Goal: Check status: Check status

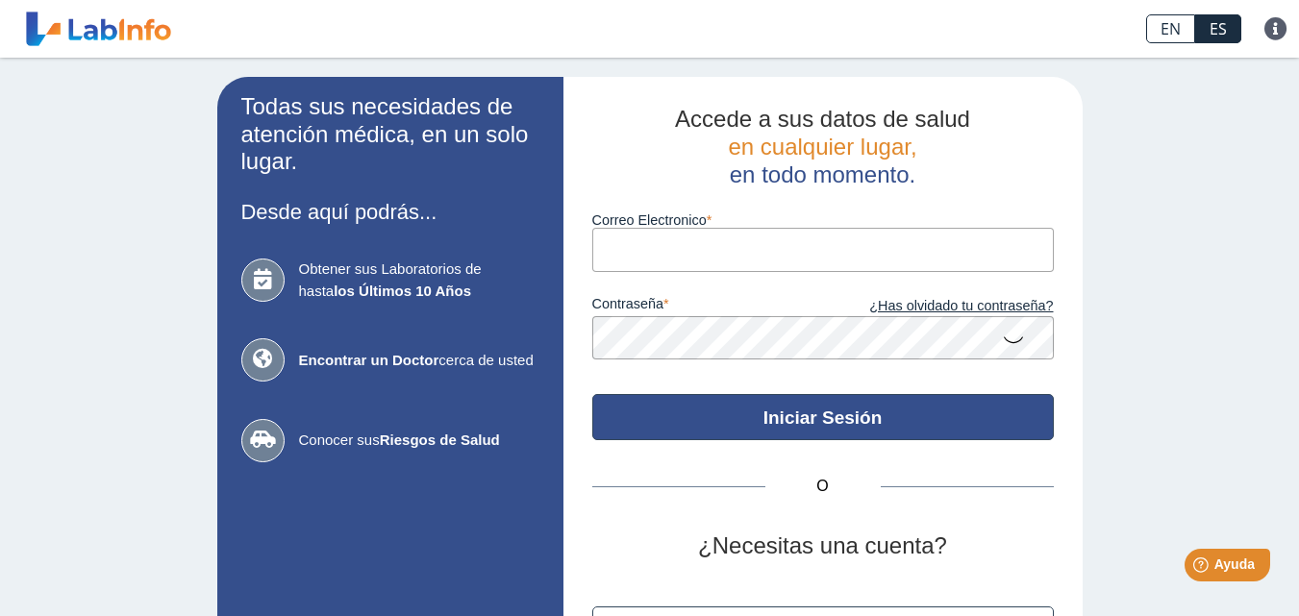
type input "[EMAIL_ADDRESS][DOMAIN_NAME]"
click at [797, 423] on button "Iniciar Sesión" at bounding box center [823, 417] width 462 height 46
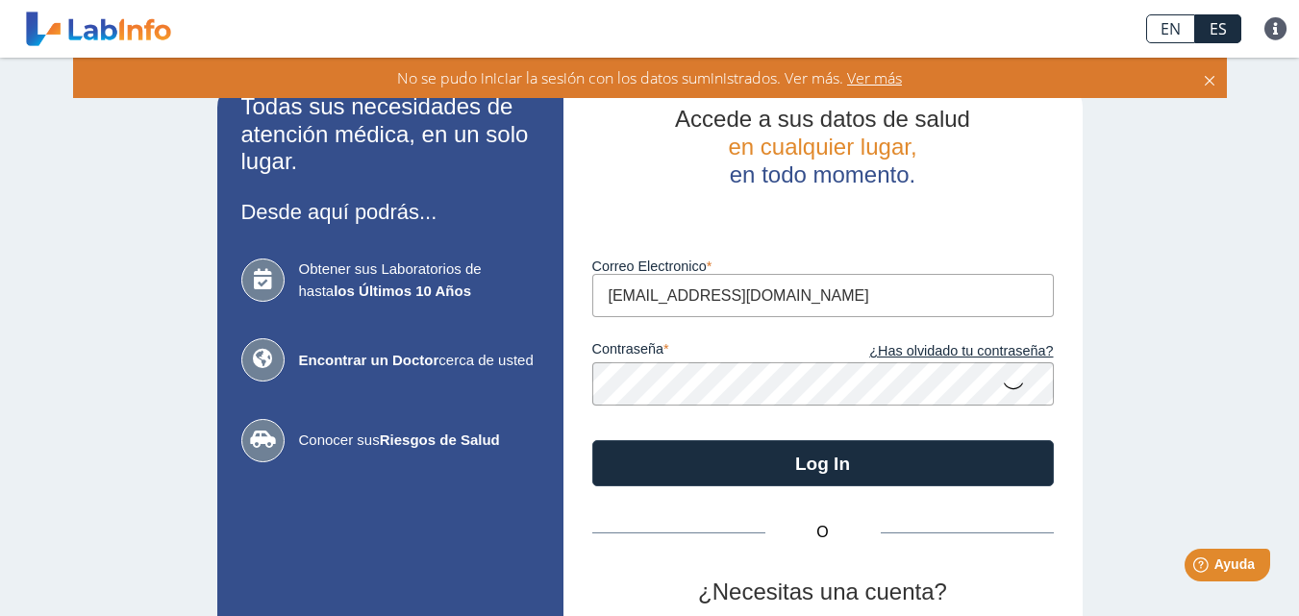
click at [1011, 390] on icon at bounding box center [1013, 384] width 23 height 37
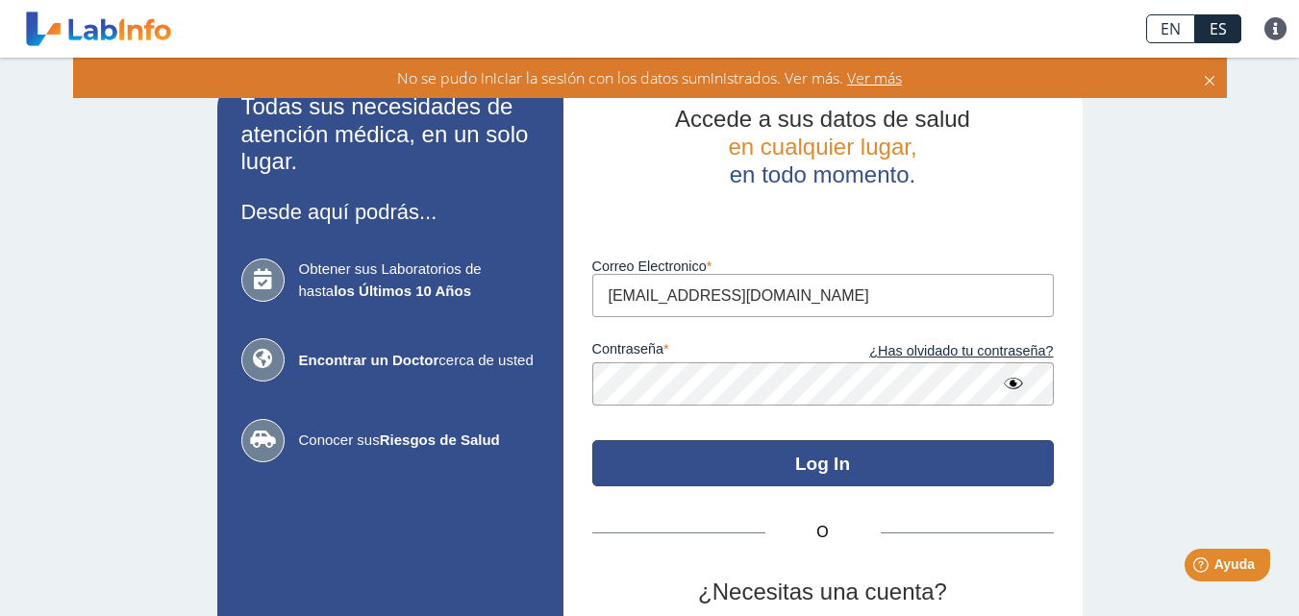
click at [951, 463] on button "Log In" at bounding box center [823, 463] width 462 height 46
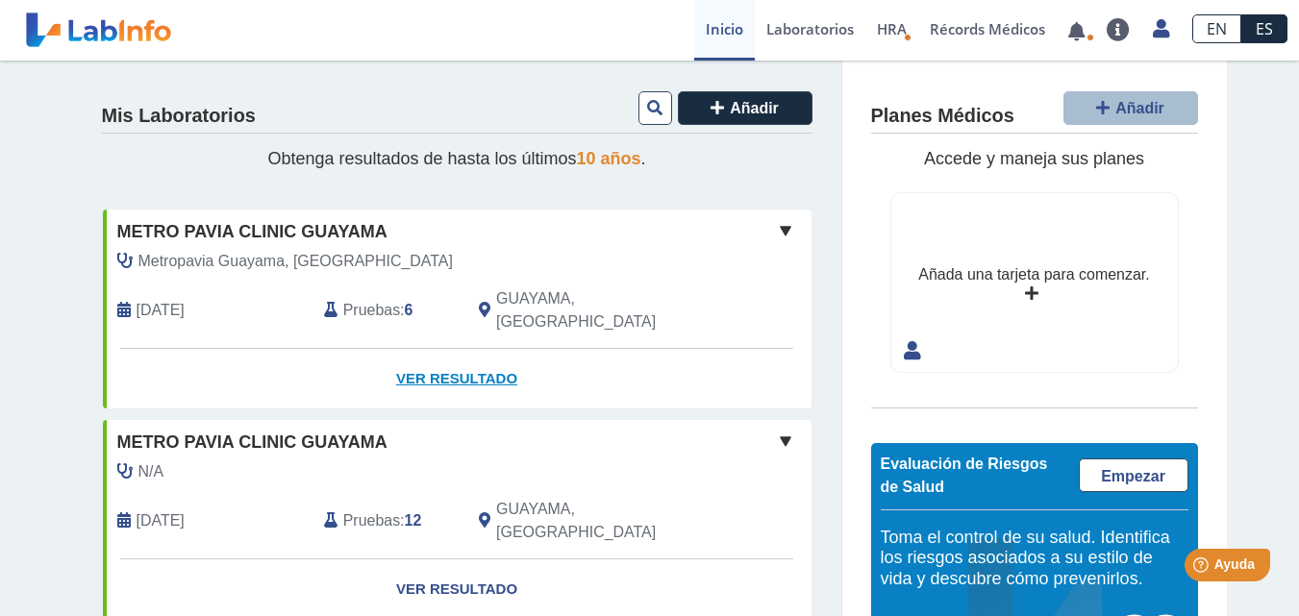
click at [443, 350] on link "Ver Resultado" at bounding box center [457, 379] width 709 height 61
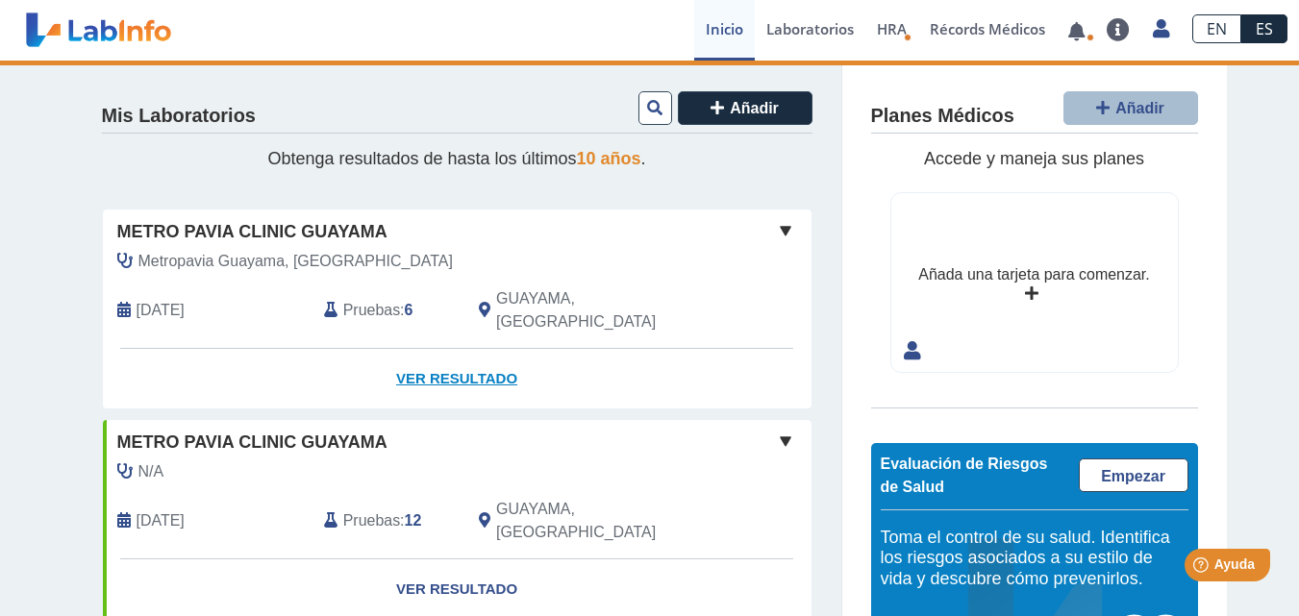
click at [451, 356] on link "Ver Resultado" at bounding box center [457, 379] width 709 height 61
click at [780, 234] on span at bounding box center [785, 230] width 23 height 23
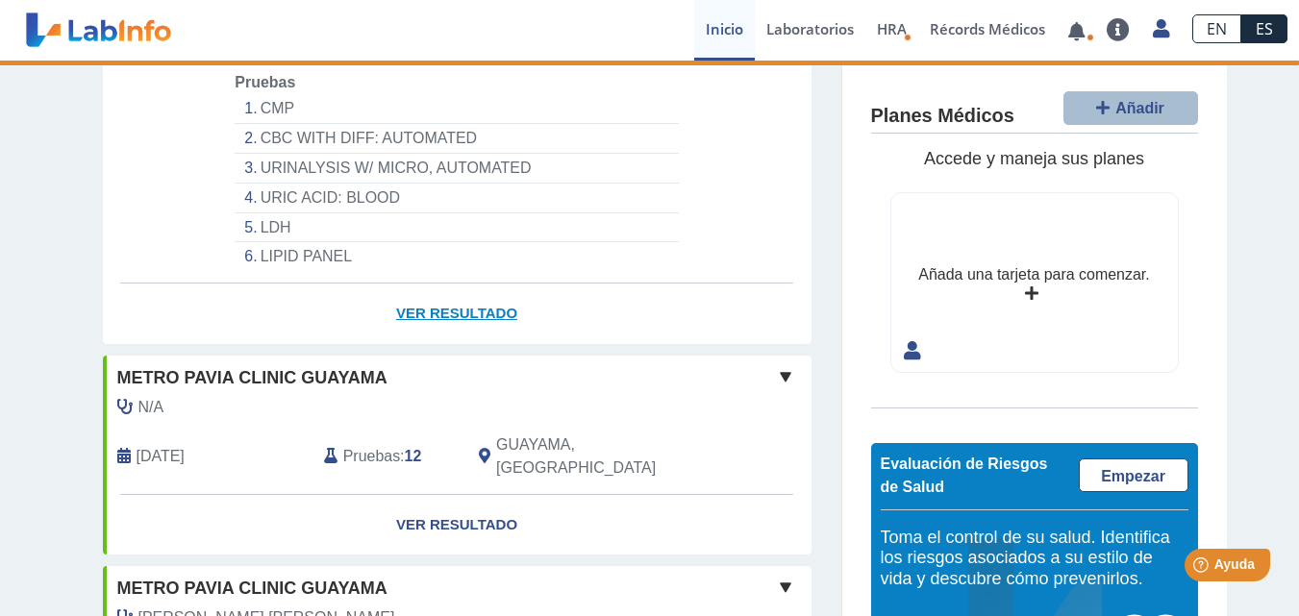
scroll to position [192, 0]
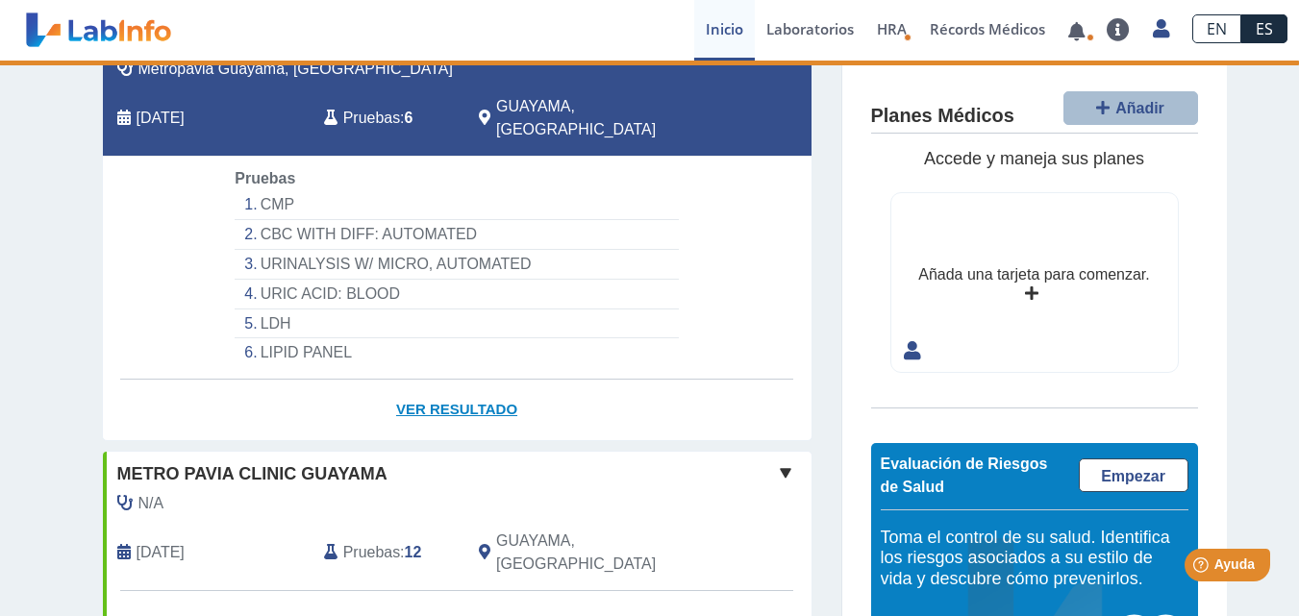
click at [445, 384] on link "Ver Resultado" at bounding box center [457, 410] width 709 height 61
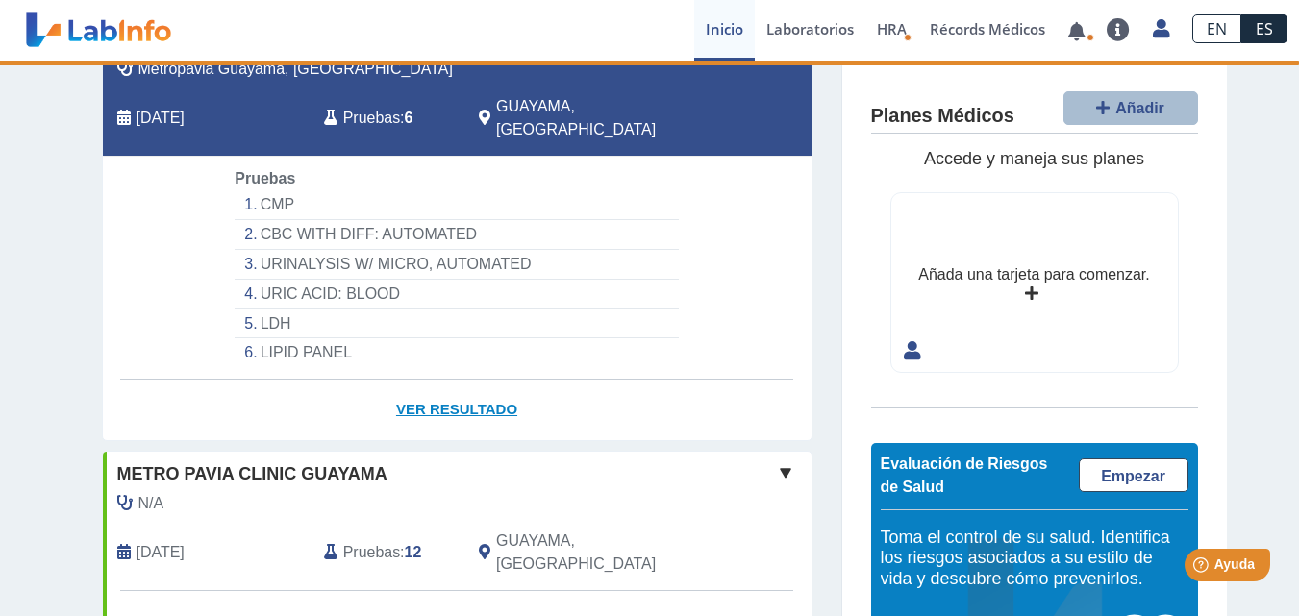
click at [445, 384] on link "Ver Resultado" at bounding box center [457, 410] width 709 height 61
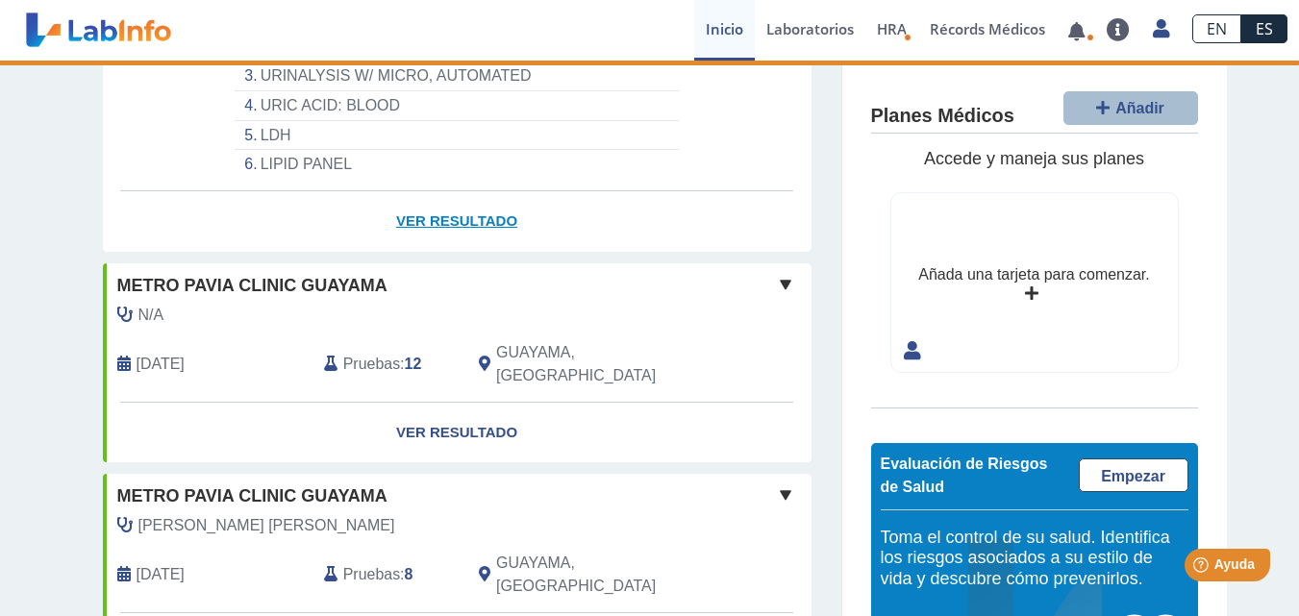
scroll to position [96, 0]
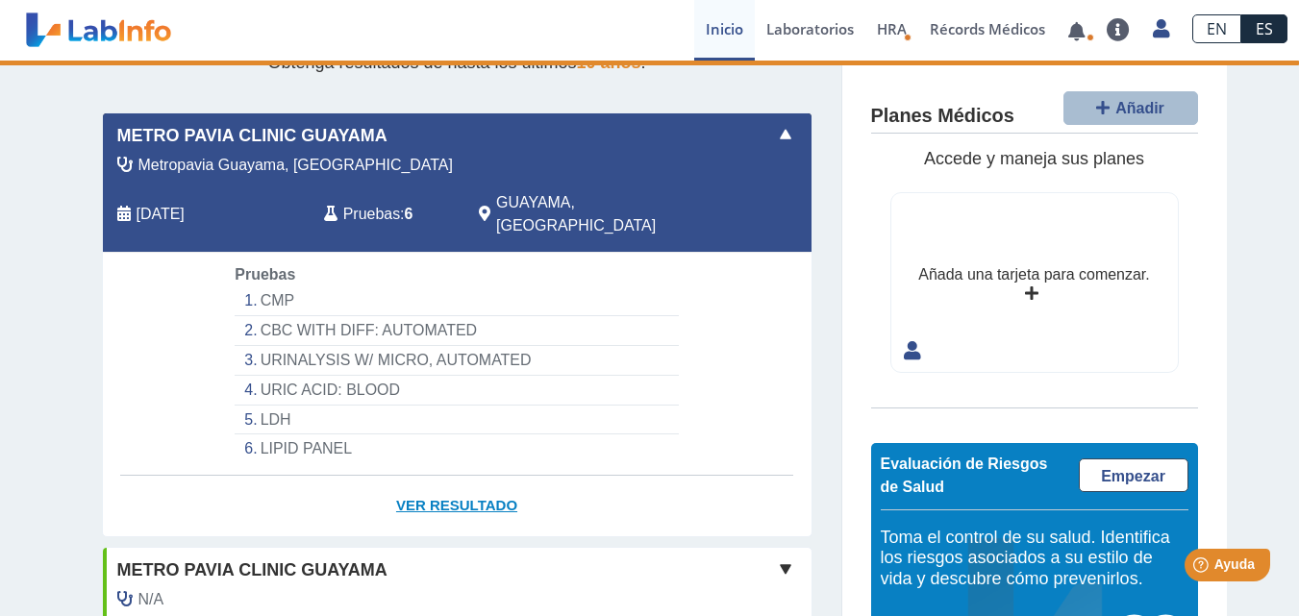
click at [429, 478] on link "Ver Resultado" at bounding box center [457, 506] width 709 height 61
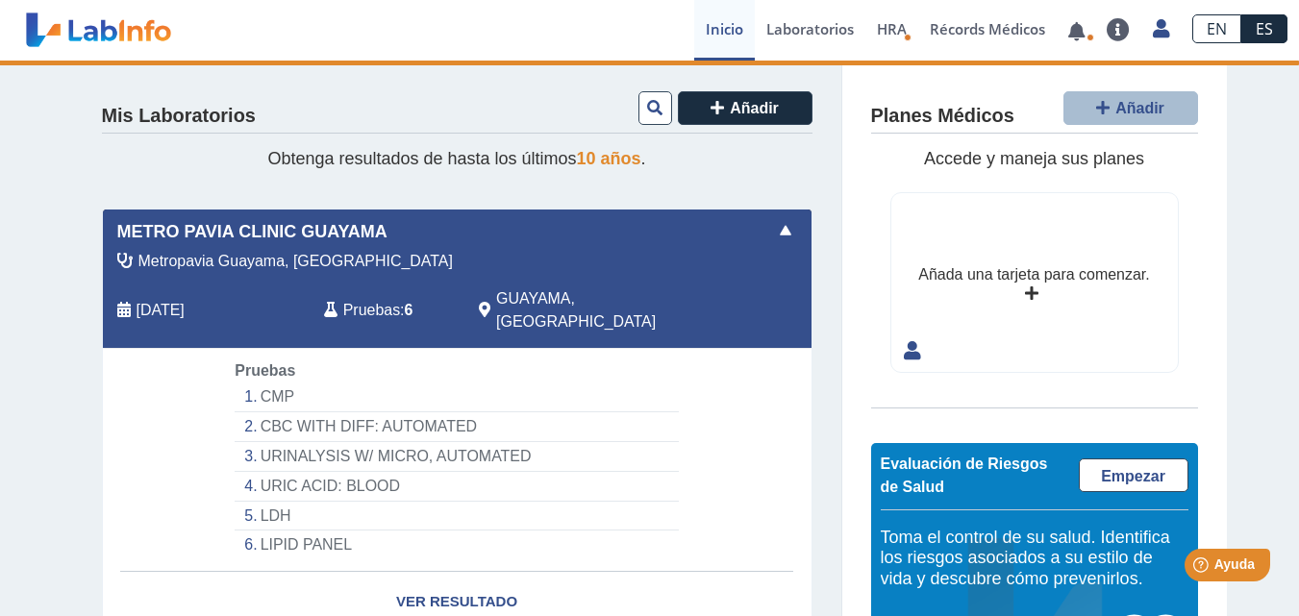
click at [353, 299] on span "Pruebas" at bounding box center [371, 310] width 57 height 23
click at [778, 224] on span at bounding box center [785, 230] width 23 height 23
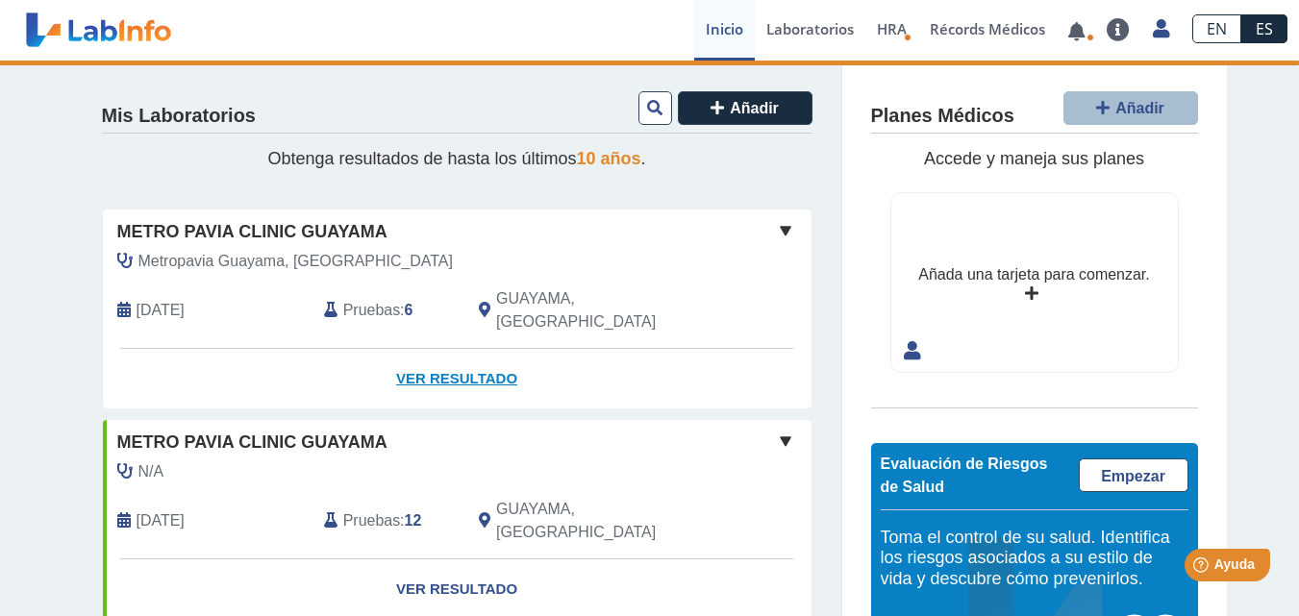
click at [457, 354] on link "Ver Resultado" at bounding box center [457, 379] width 709 height 61
click at [456, 354] on link "Ver Resultado" at bounding box center [457, 379] width 709 height 61
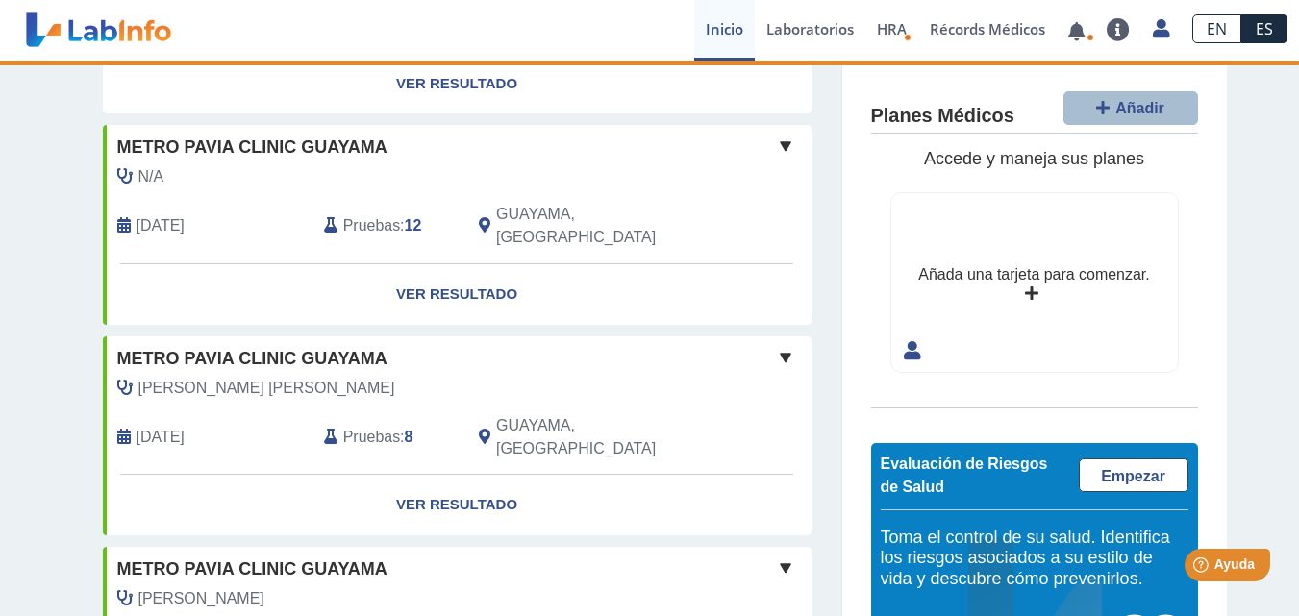
scroll to position [385, 0]
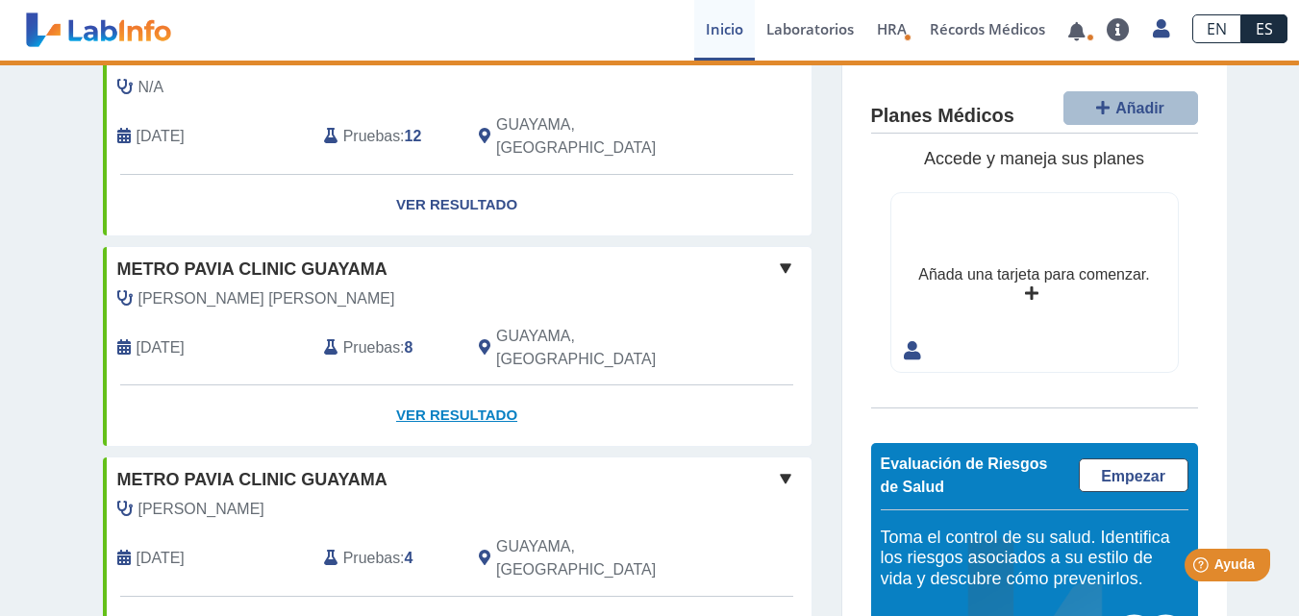
click at [420, 386] on link "Ver Resultado" at bounding box center [457, 416] width 709 height 61
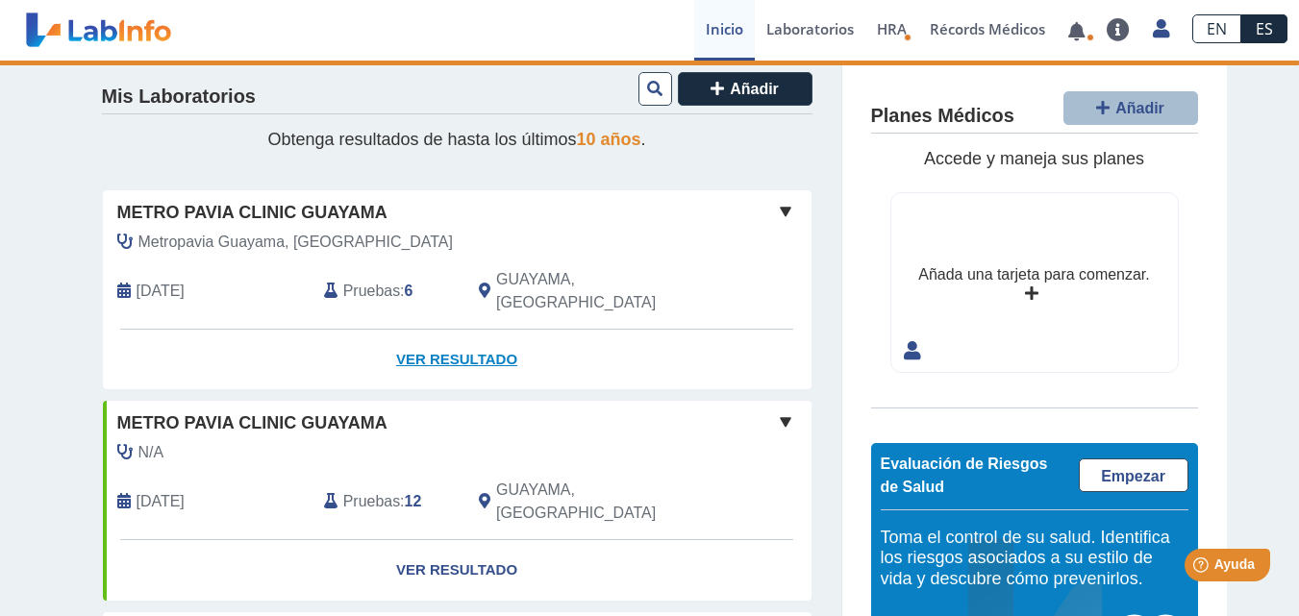
scroll to position [0, 0]
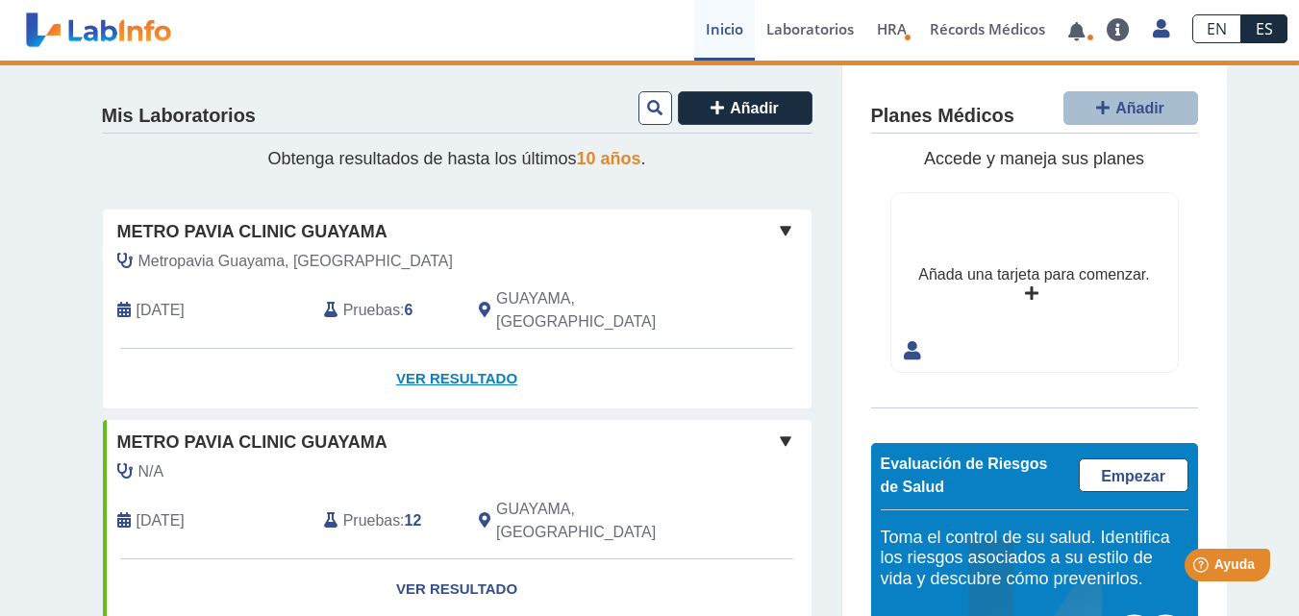
click at [447, 354] on link "Ver Resultado" at bounding box center [457, 379] width 709 height 61
click at [776, 229] on span at bounding box center [785, 230] width 23 height 23
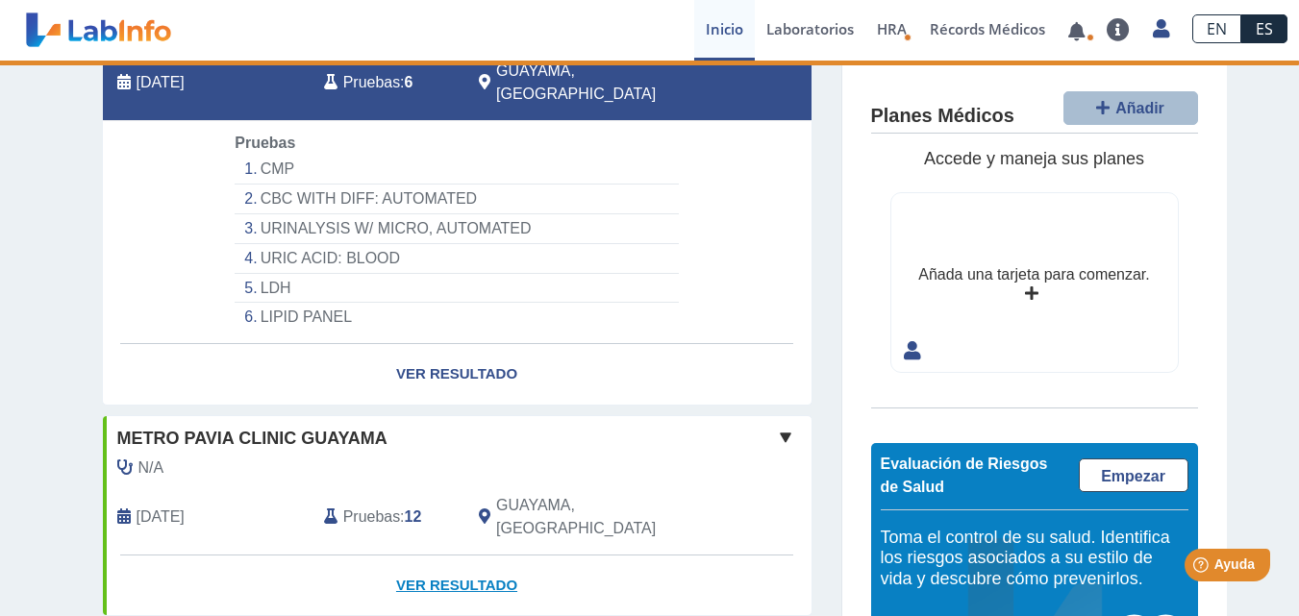
scroll to position [288, 0]
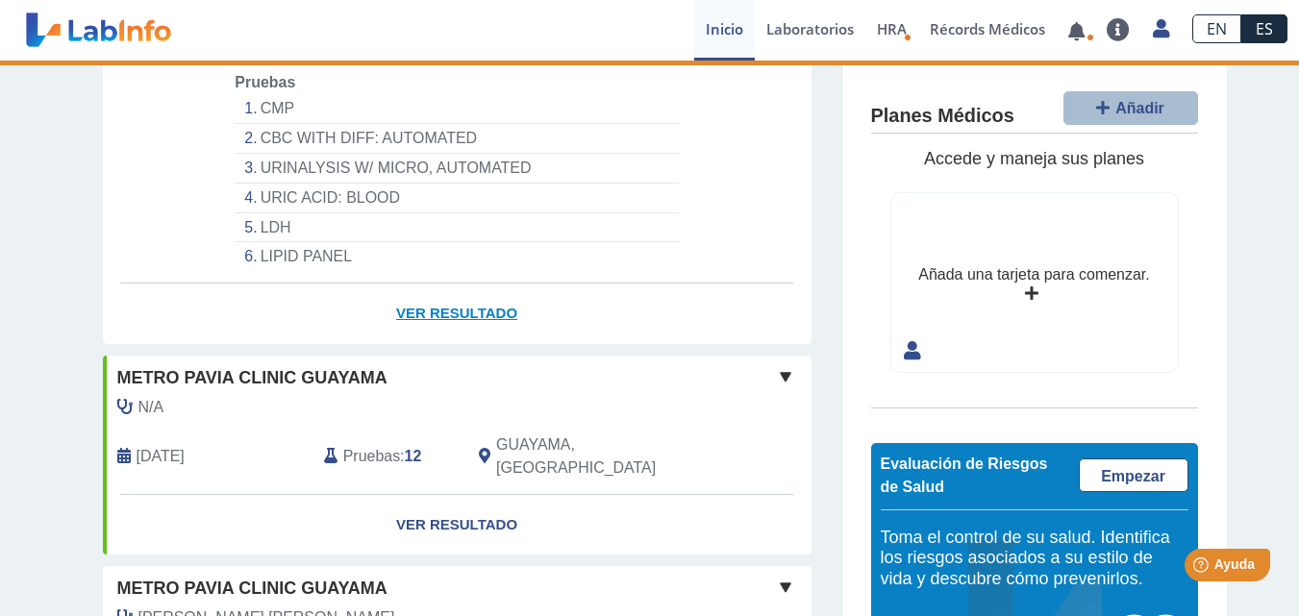
click at [443, 290] on link "Ver Resultado" at bounding box center [457, 314] width 709 height 61
click at [427, 287] on link "Ver Resultado" at bounding box center [457, 314] width 709 height 61
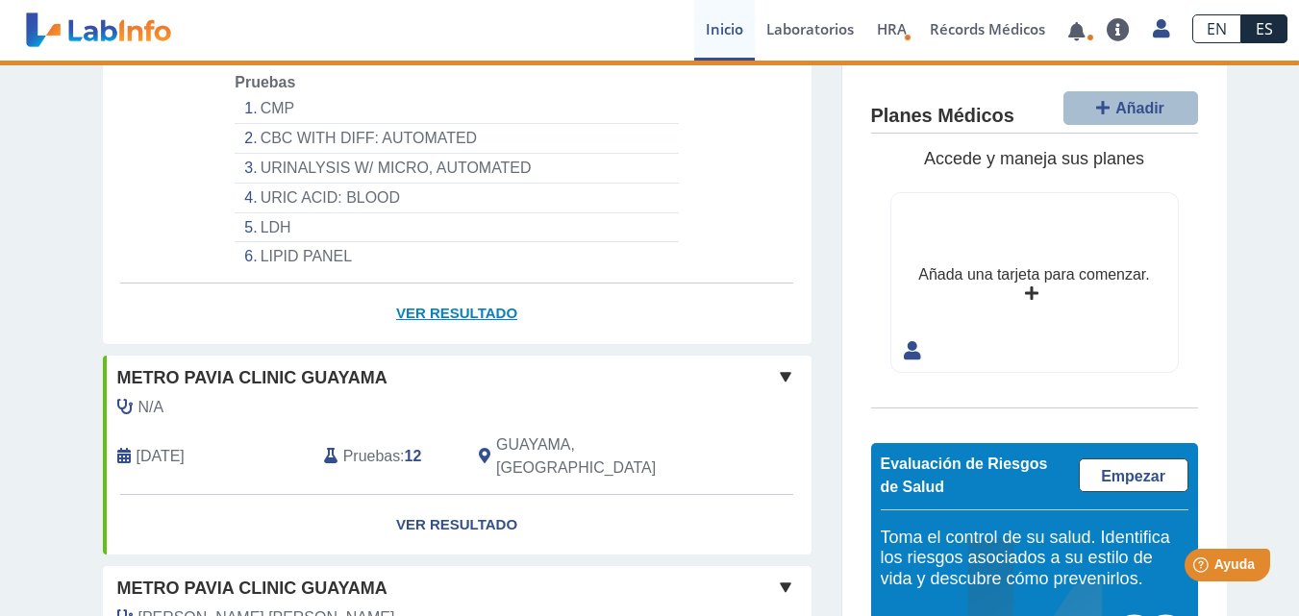
click at [427, 287] on link "Ver Resultado" at bounding box center [457, 314] width 709 height 61
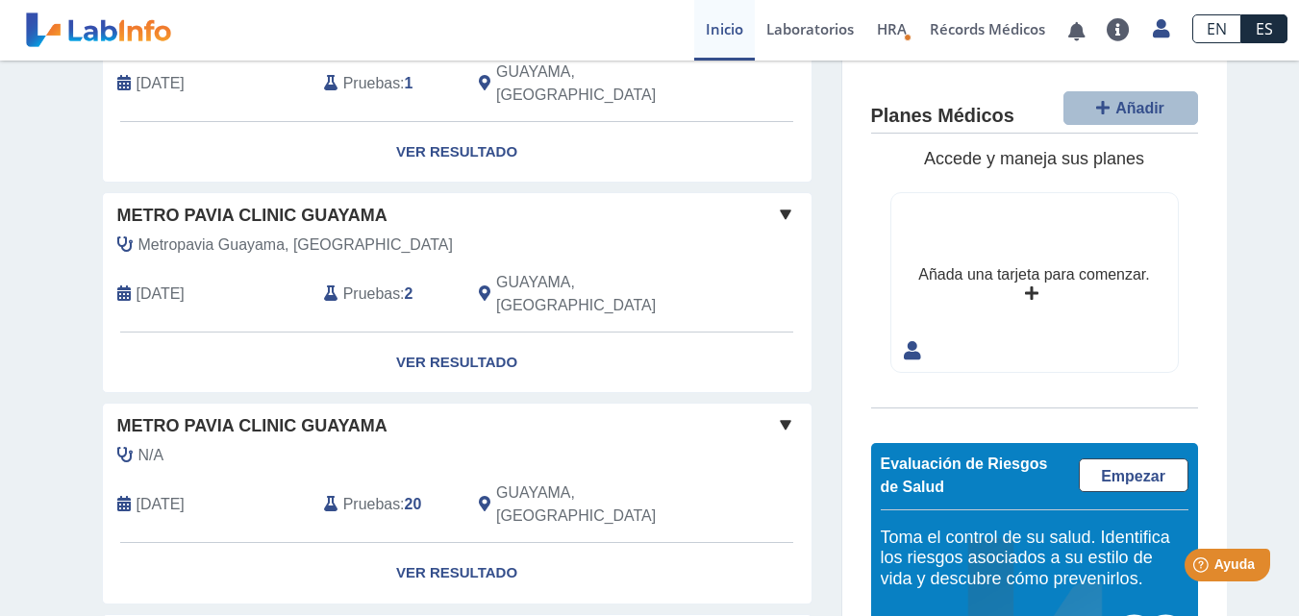
scroll to position [1580, 0]
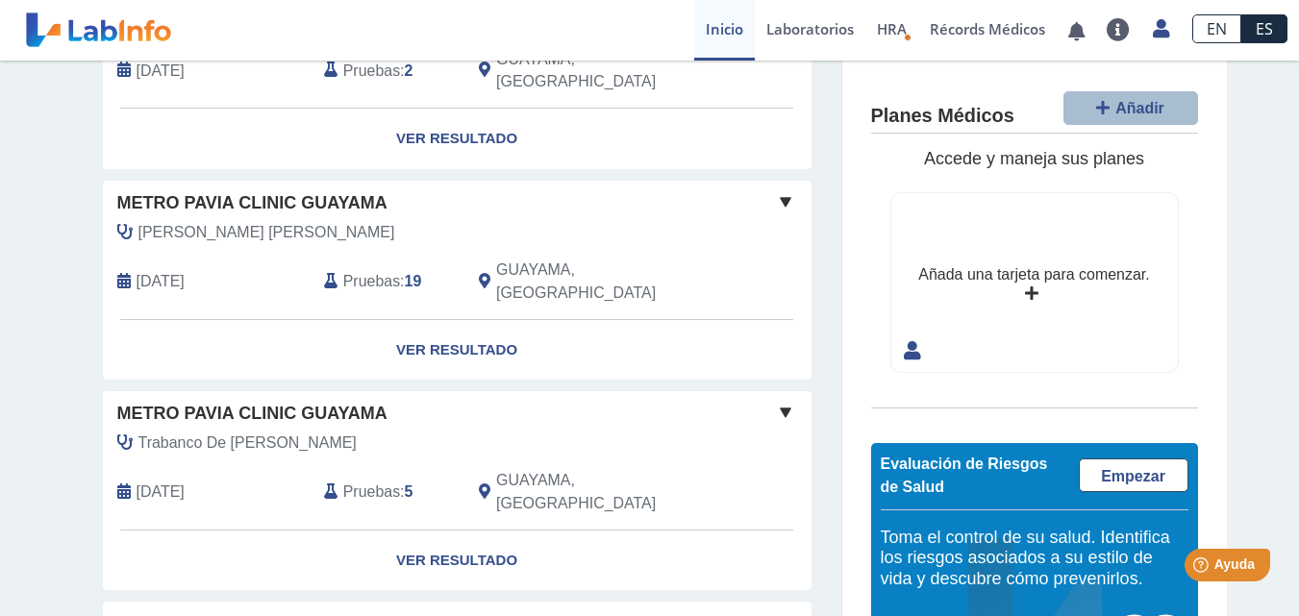
scroll to position [3032, 0]
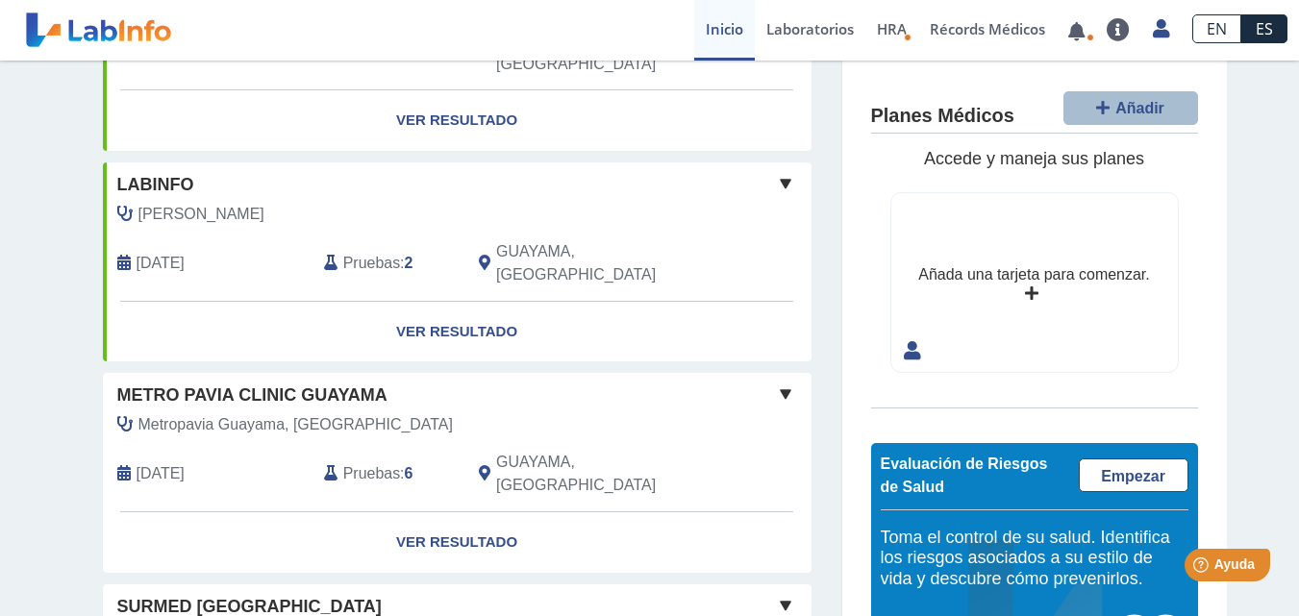
scroll to position [769, 0]
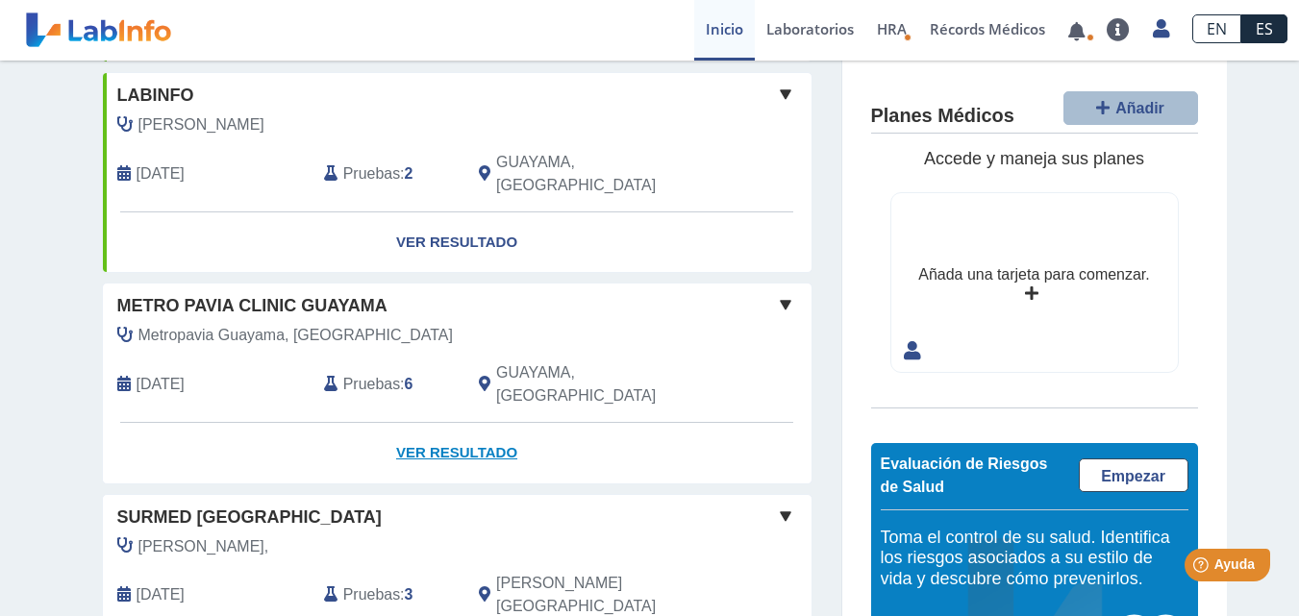
click at [415, 423] on link "Ver Resultado" at bounding box center [457, 453] width 709 height 61
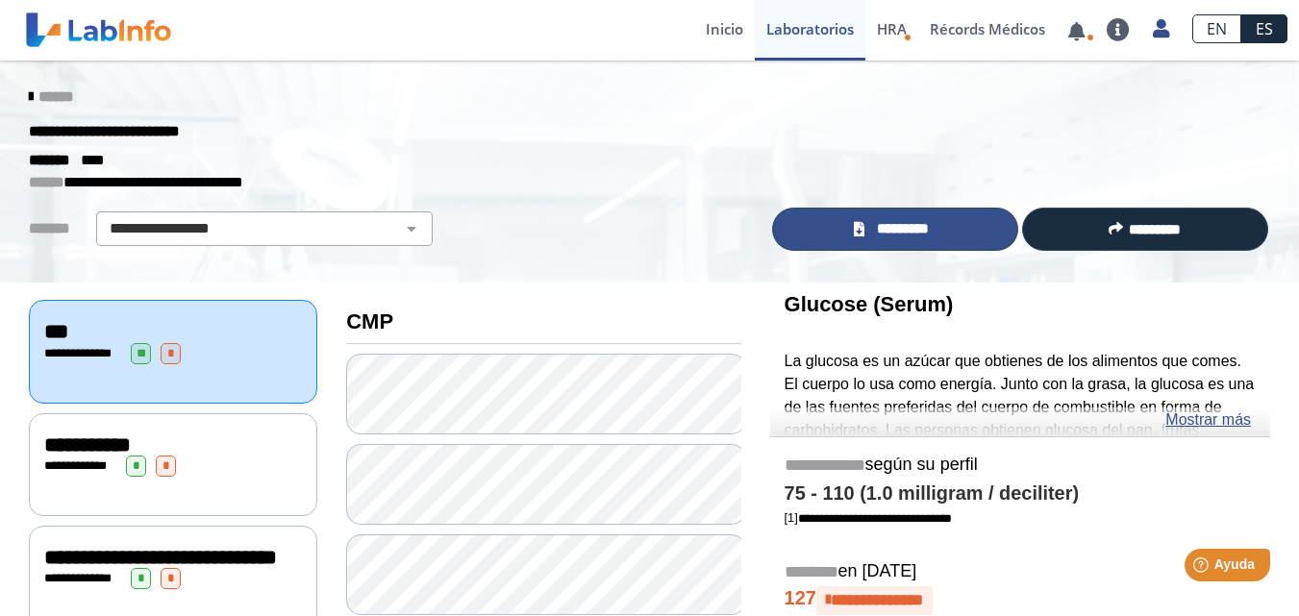
click at [877, 234] on span "*********" at bounding box center [903, 229] width 66 height 22
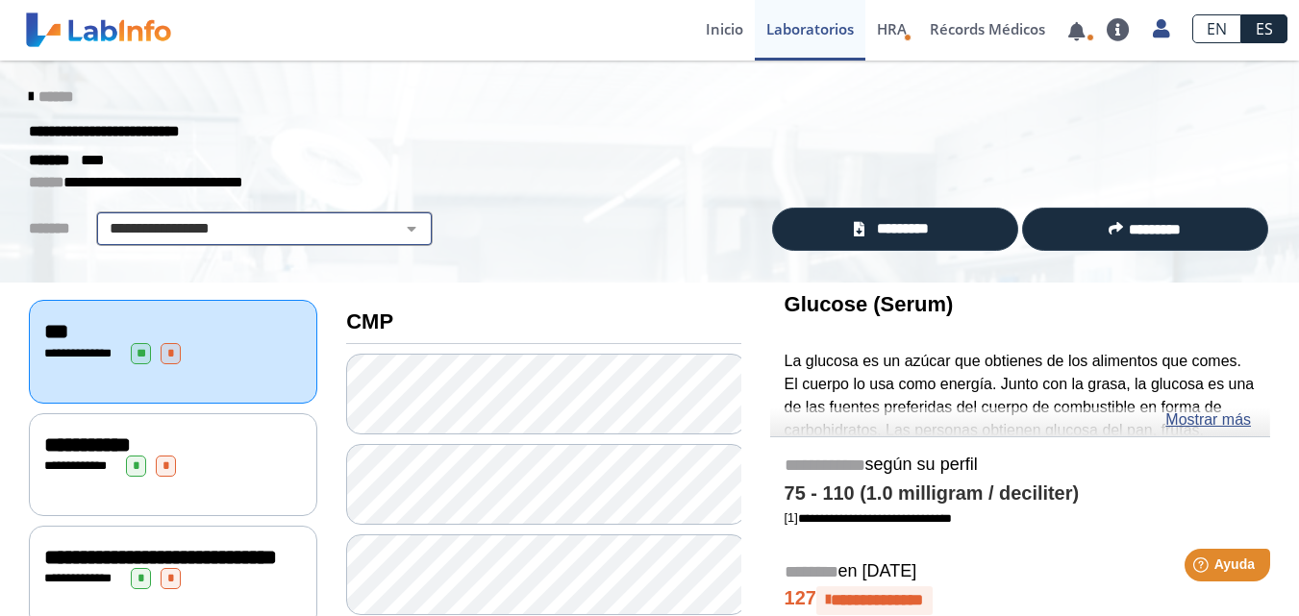
click at [391, 228] on select "**********" at bounding box center [264, 228] width 325 height 23
click at [102, 217] on select "**********" at bounding box center [264, 228] width 325 height 23
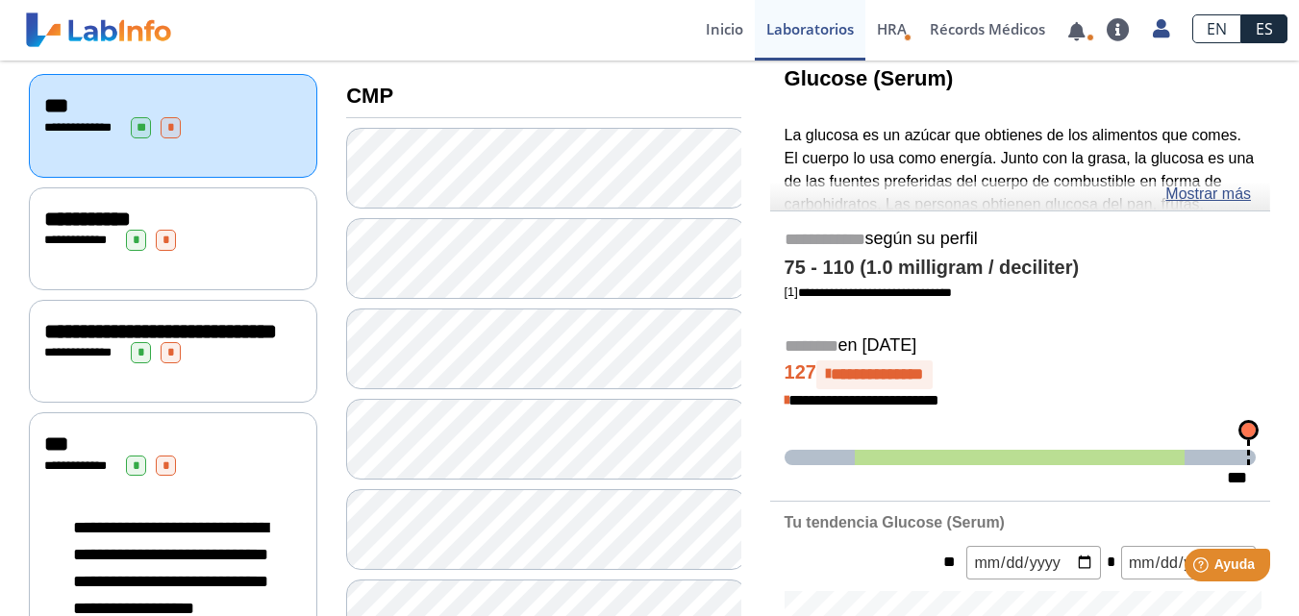
scroll to position [288, 0]
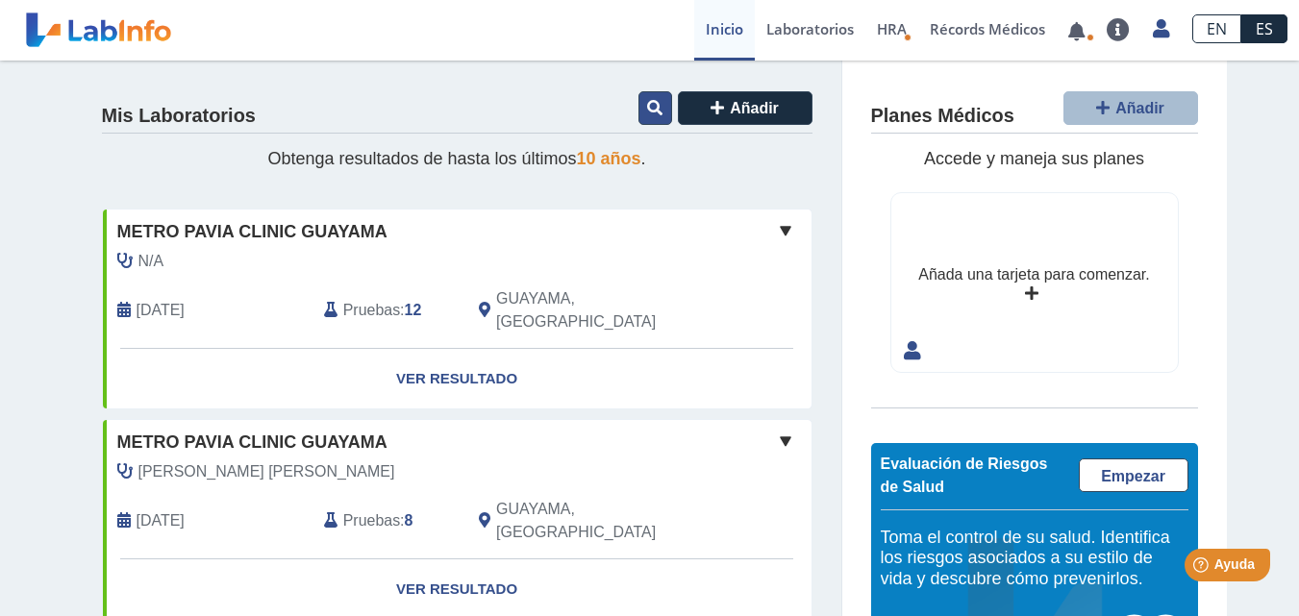
click at [647, 104] on icon at bounding box center [654, 107] width 15 height 15
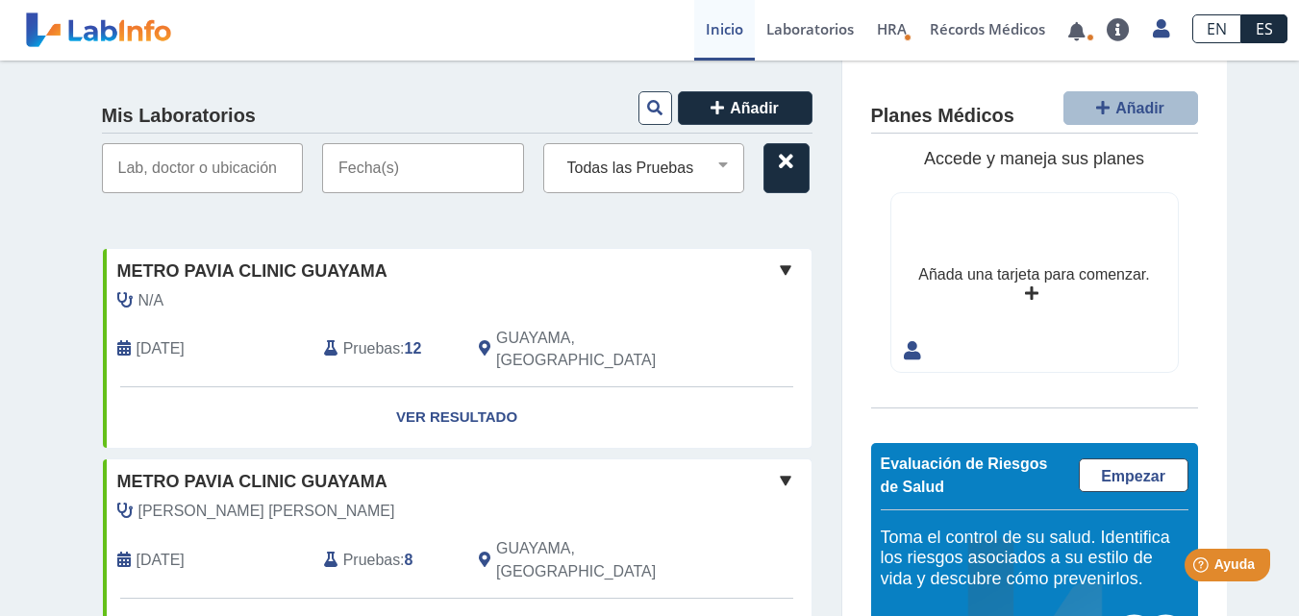
click at [459, 177] on input "text" at bounding box center [423, 168] width 202 height 50
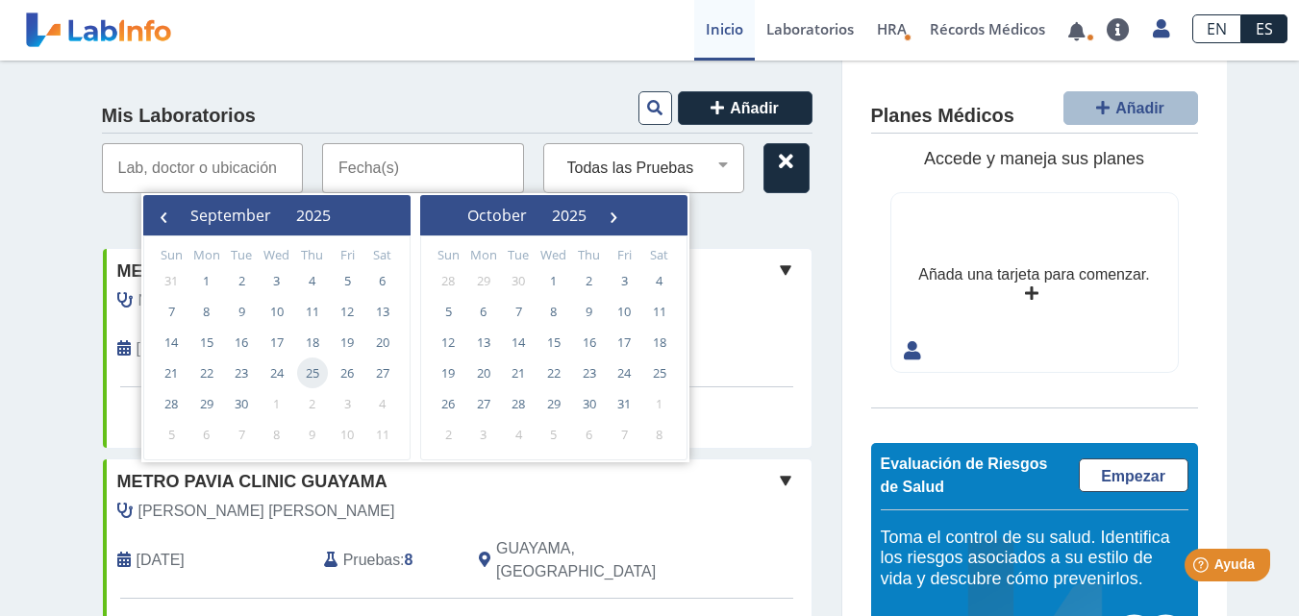
click at [304, 376] on span "25" at bounding box center [312, 373] width 31 height 31
click at [307, 367] on span "25" at bounding box center [312, 373] width 31 height 31
type input "09/25/2025 - 09/25/2025"
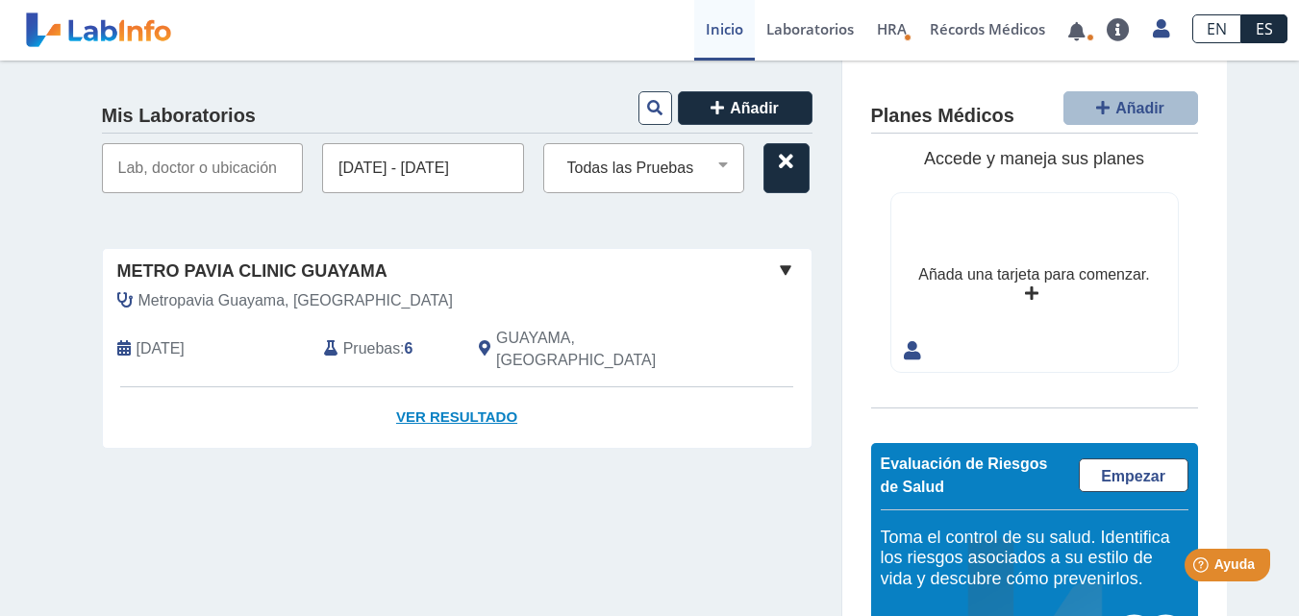
click at [473, 390] on link "Ver Resultado" at bounding box center [457, 417] width 709 height 61
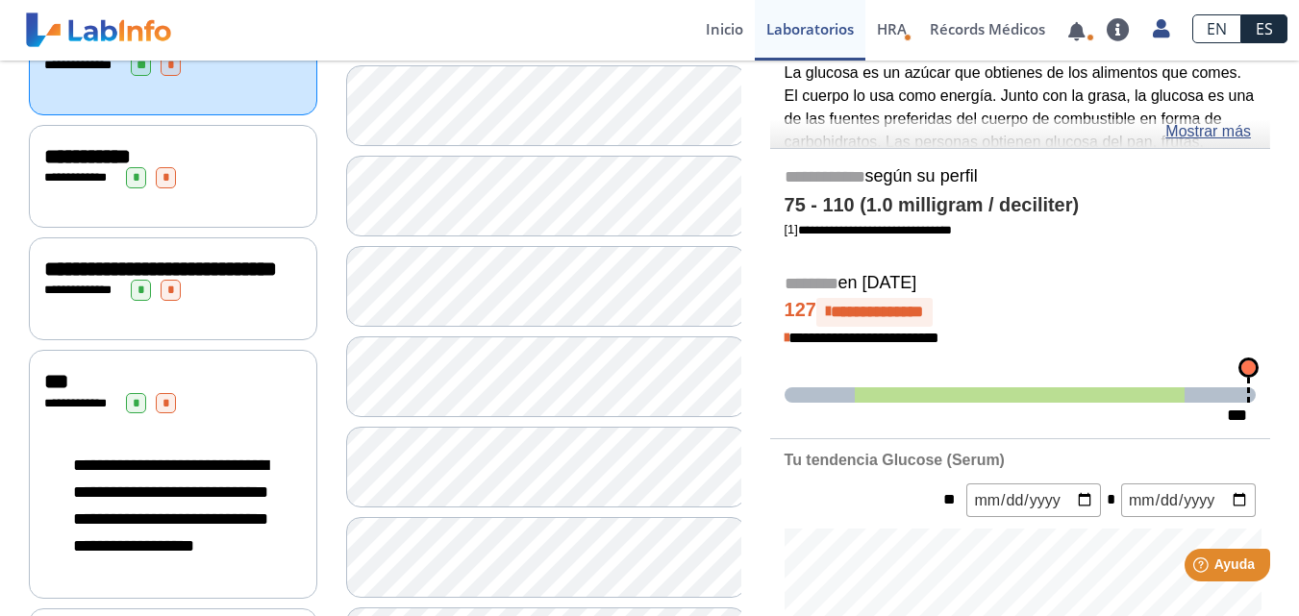
scroll to position [68, 0]
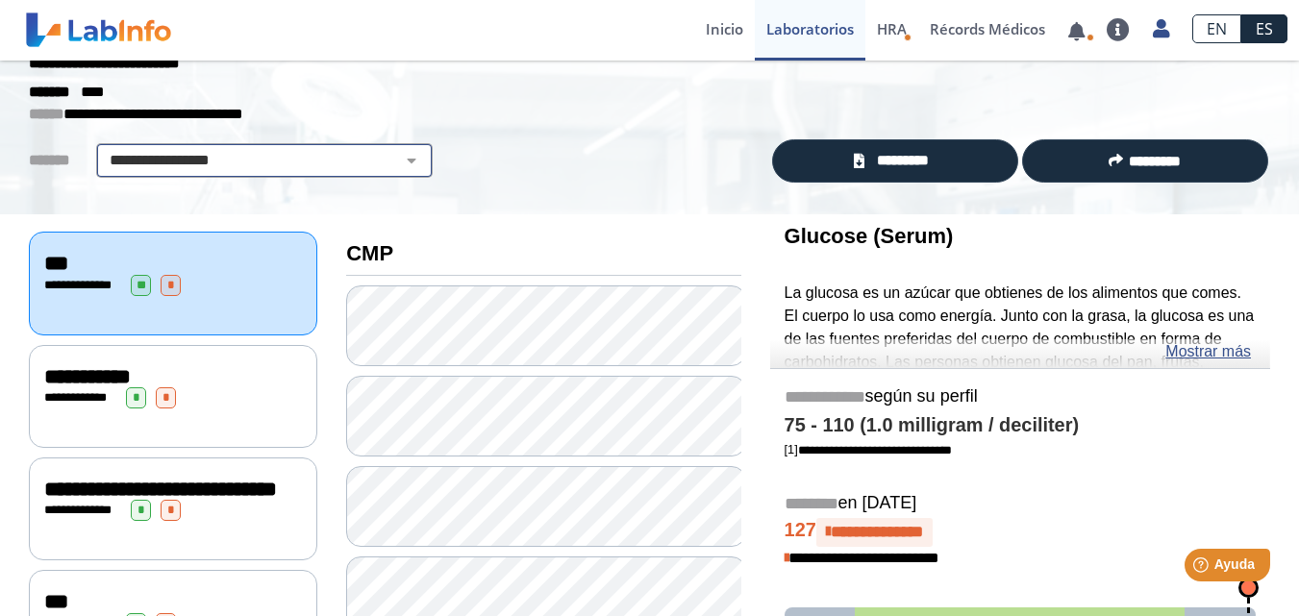
click at [411, 161] on select "**********" at bounding box center [264, 160] width 325 height 23
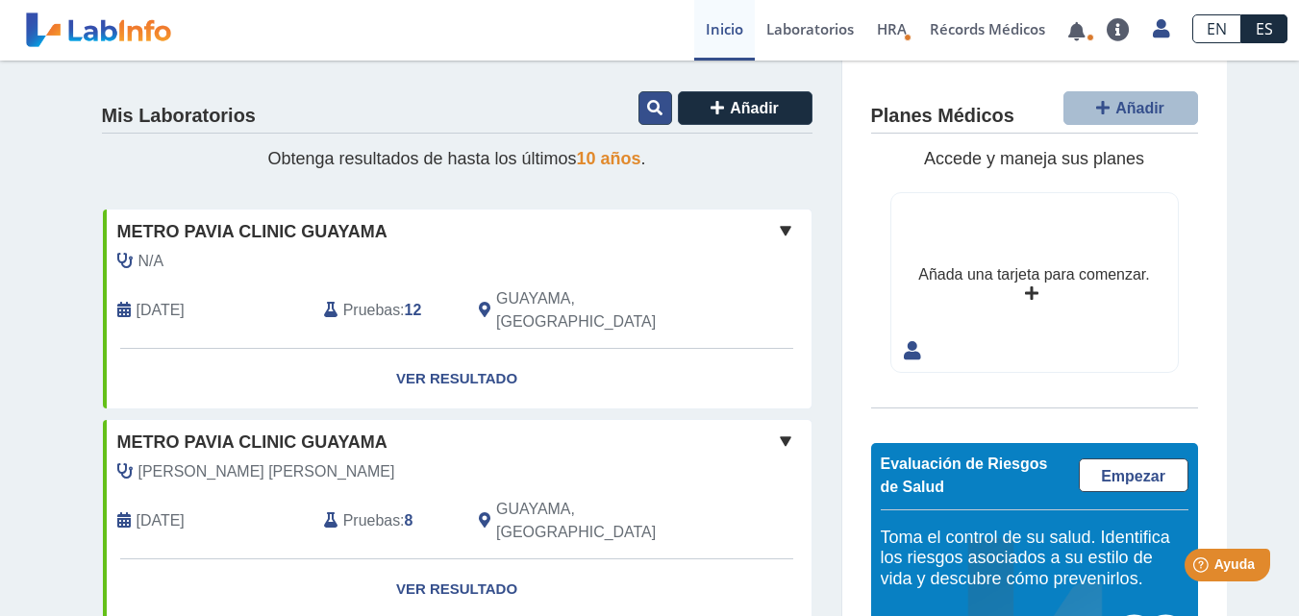
click at [650, 109] on icon at bounding box center [654, 107] width 15 height 15
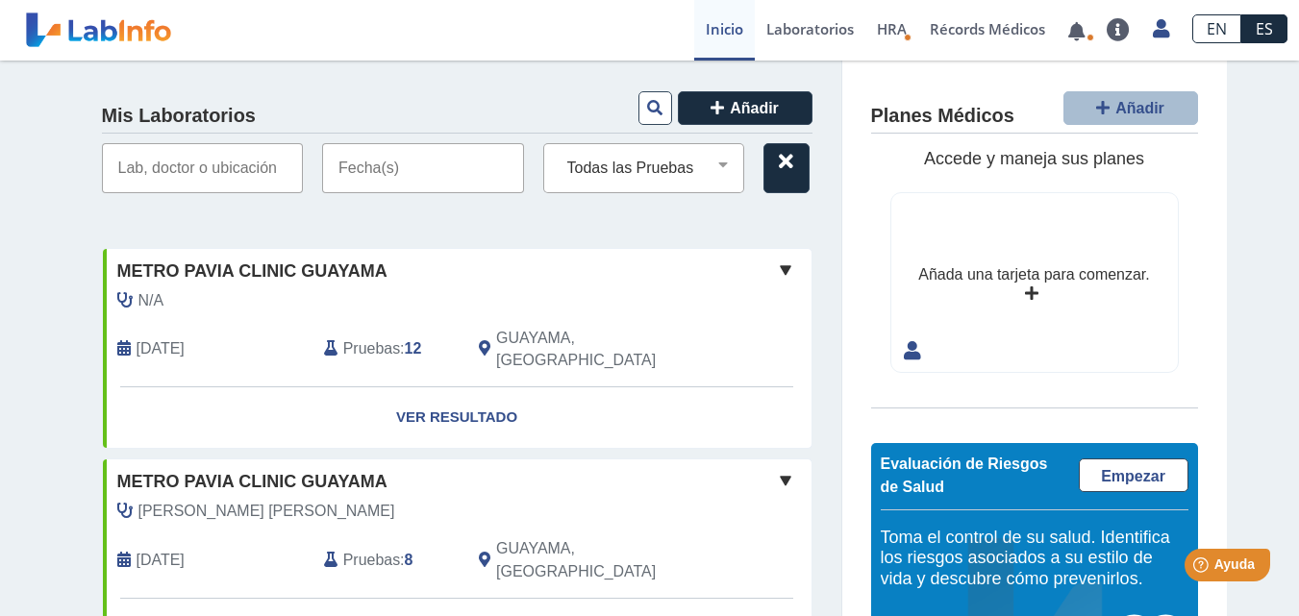
click at [417, 180] on input "text" at bounding box center [423, 168] width 202 height 50
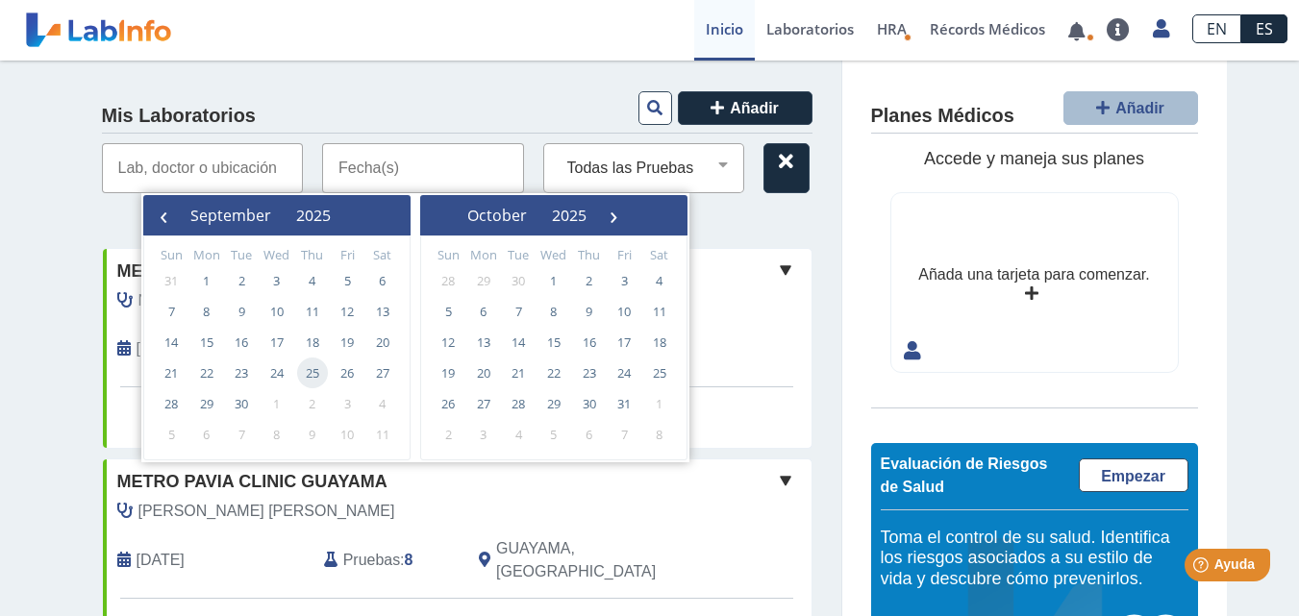
click at [317, 380] on span "25" at bounding box center [312, 373] width 31 height 31
click at [317, 378] on span "25" at bounding box center [312, 373] width 31 height 31
type input "09/25/2025 - 09/25/2025"
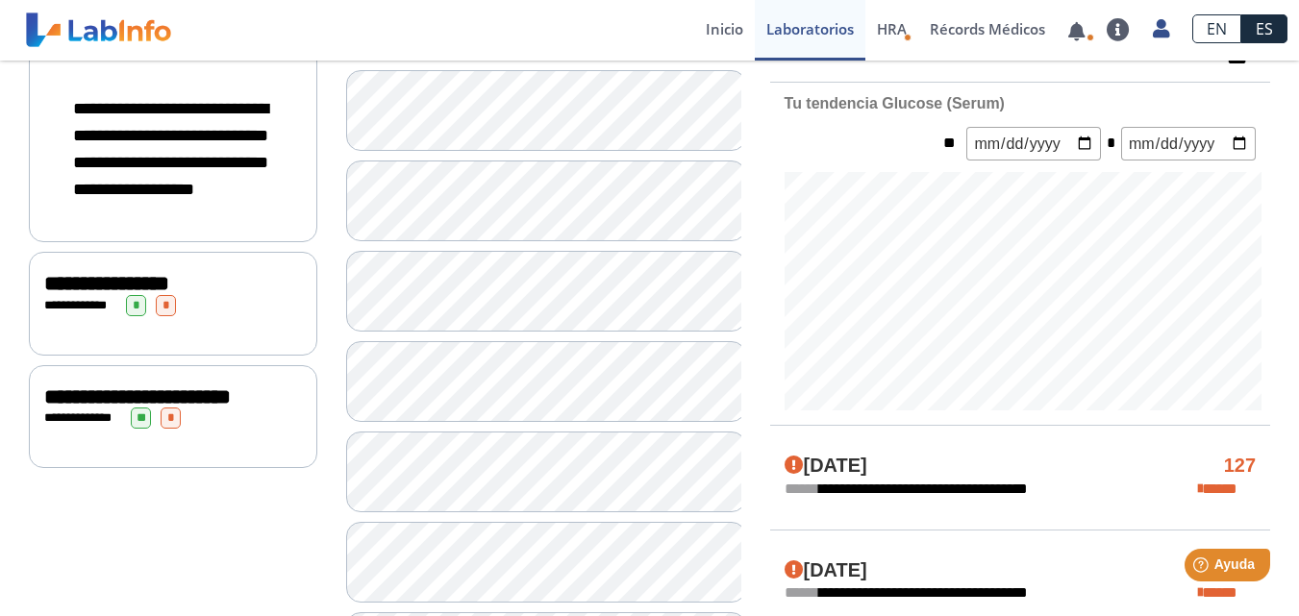
scroll to position [261, 0]
